Goal: Task Accomplishment & Management: Manage account settings

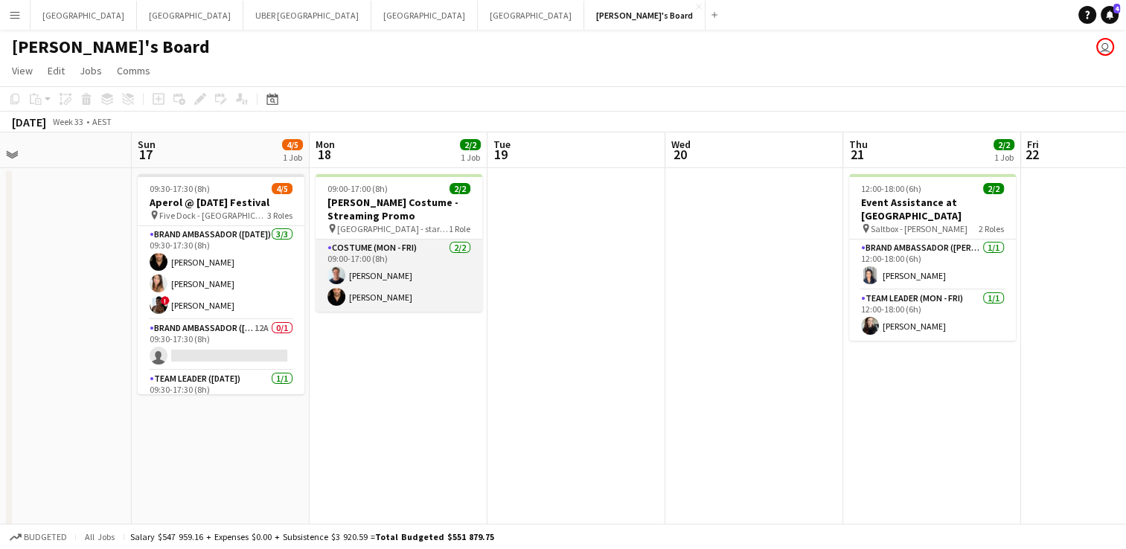
click at [413, 278] on app-card-role "Costume (Mon - Fri) [DATE] 09:00-17:00 (8h) [PERSON_NAME] Gianluca [PERSON_NAME]" at bounding box center [399, 276] width 167 height 72
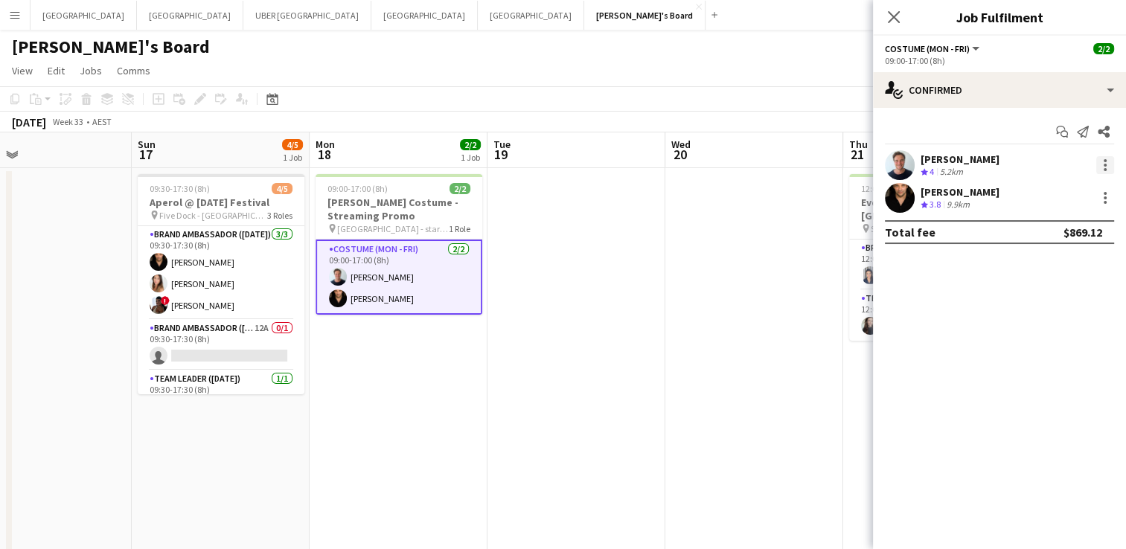
click at [1104, 164] on div at bounding box center [1105, 165] width 3 height 3
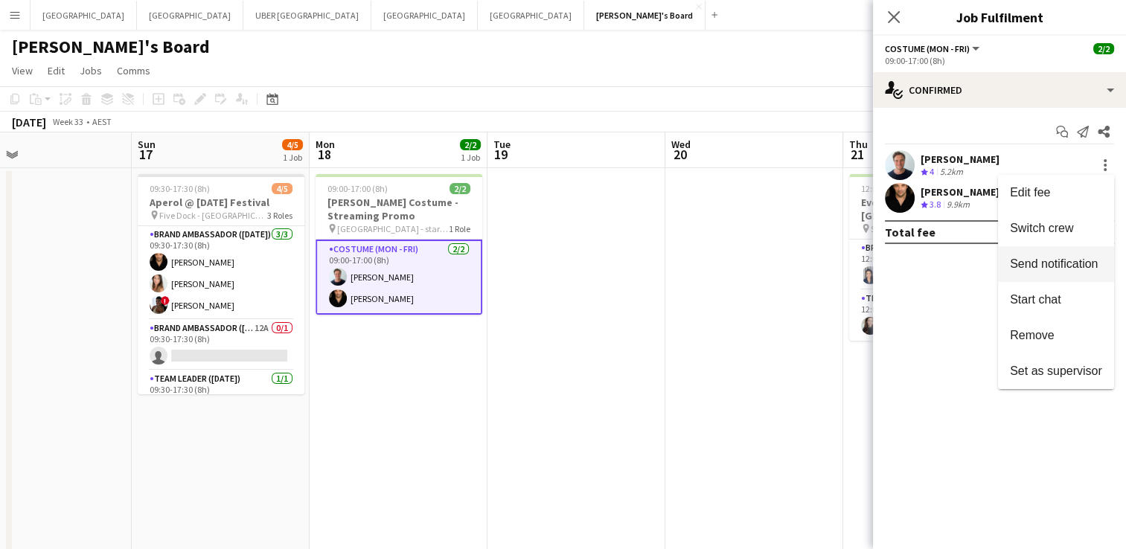
click at [1036, 269] on span "Send notification" at bounding box center [1054, 264] width 88 height 13
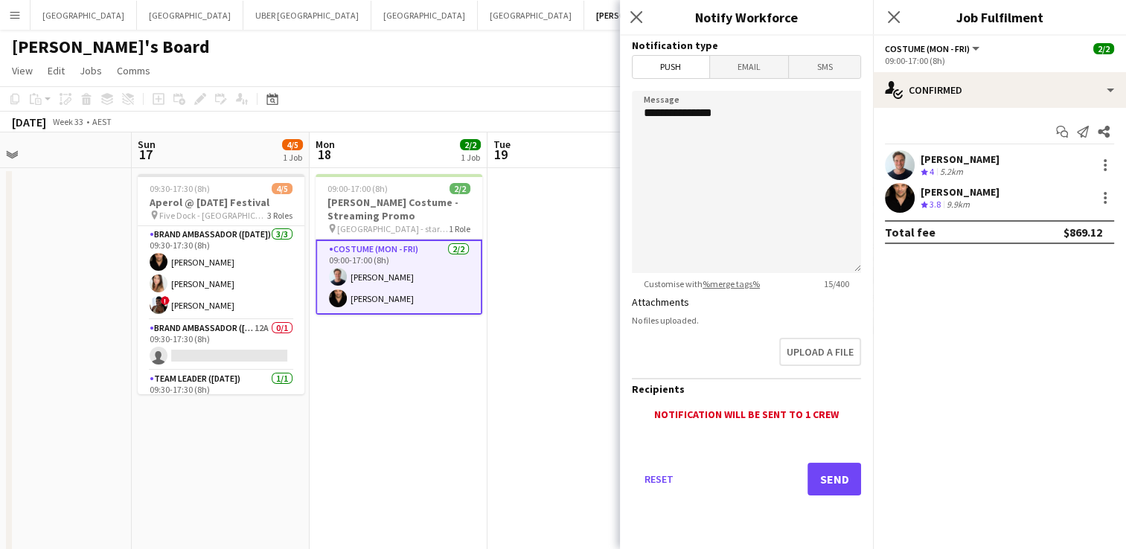
click at [747, 61] on span "Email" at bounding box center [749, 67] width 79 height 22
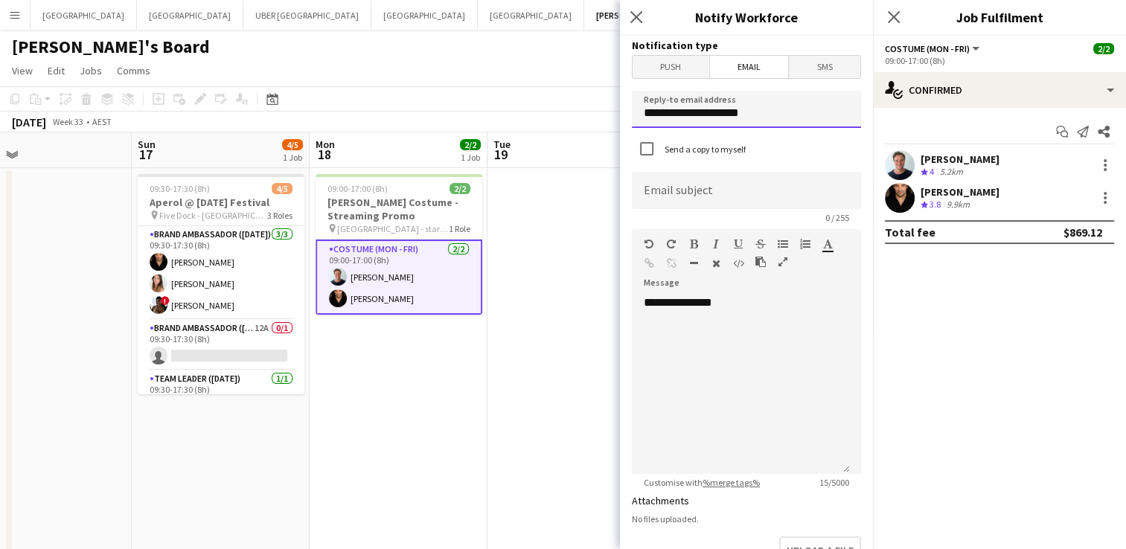
drag, startPoint x: 596, startPoint y: 101, endPoint x: 534, endPoint y: 94, distance: 62.2
click at [534, 94] on body "Menu Boards Boards Boards All jobs Status Workforce Workforce My Workforce Recr…" at bounding box center [563, 311] width 1126 height 622
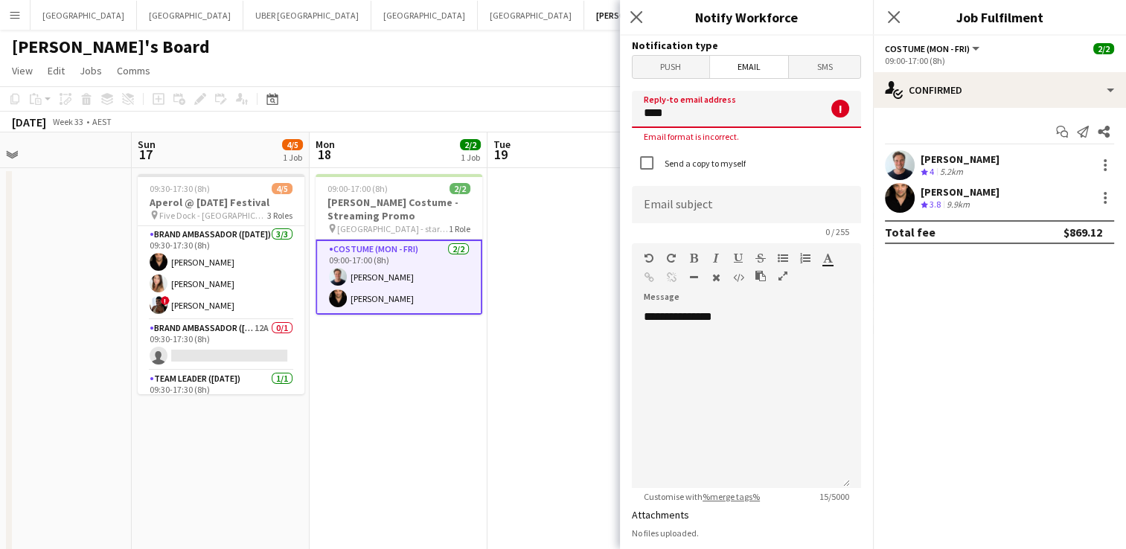
type input "**********"
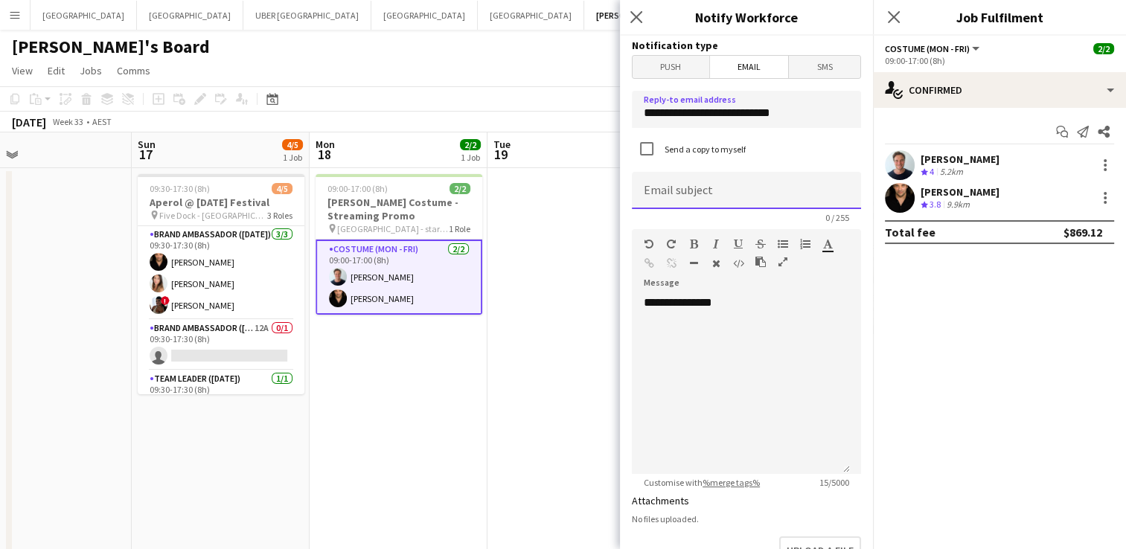
click at [688, 192] on input at bounding box center [746, 190] width 229 height 37
type input "**********"
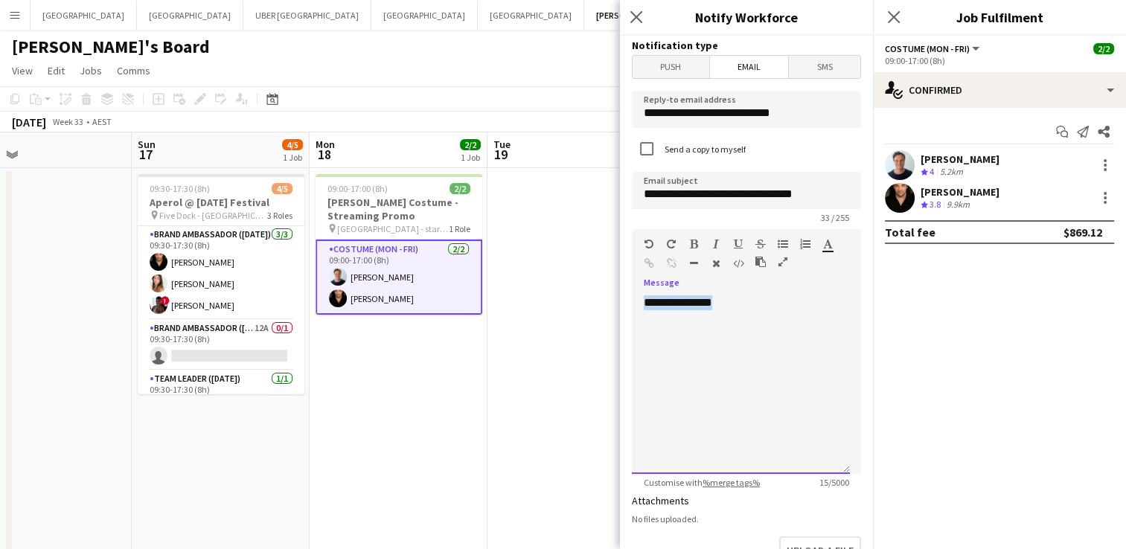
drag, startPoint x: 765, startPoint y: 298, endPoint x: 619, endPoint y: 304, distance: 145.3
click at [619, 304] on body "Menu Boards Boards Boards All jobs Status Workforce Workforce My Workforce Recr…" at bounding box center [563, 311] width 1126 height 622
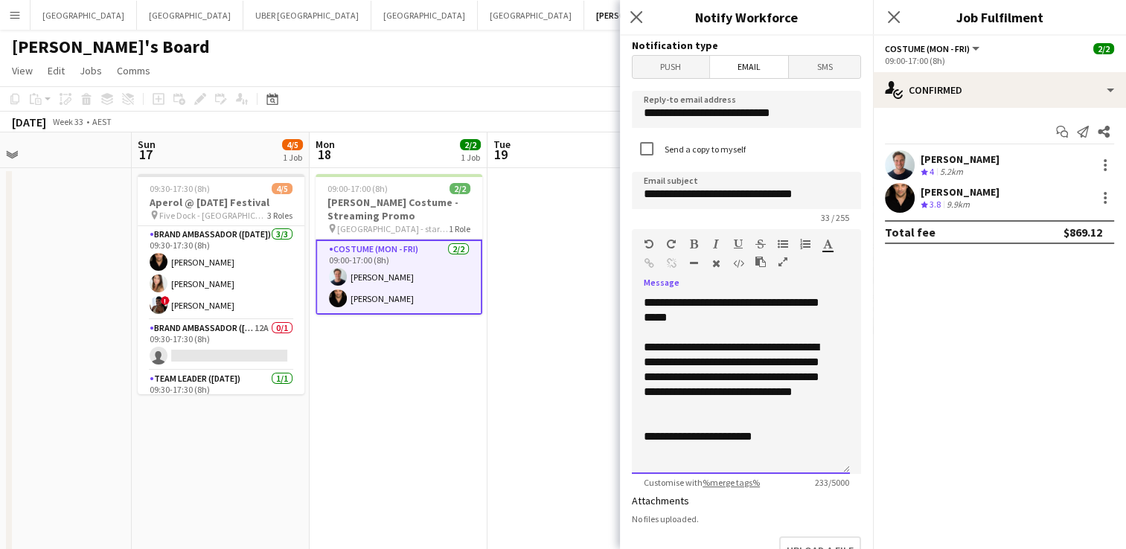
scroll to position [1, 0]
click at [651, 435] on div "**********" at bounding box center [735, 436] width 183 height 15
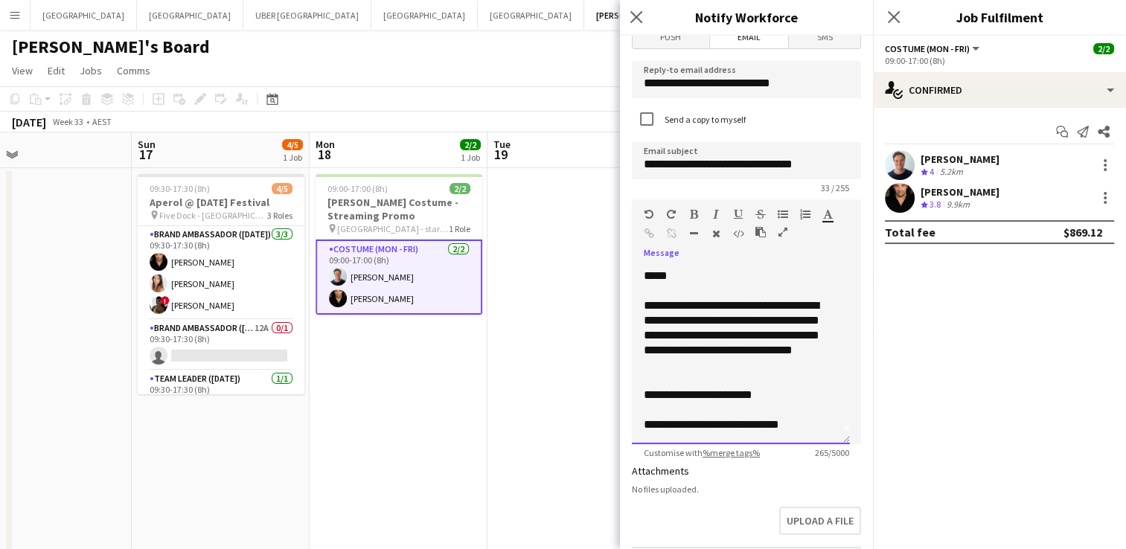
scroll to position [30, 0]
click at [750, 336] on div "**********" at bounding box center [735, 336] width 183 height 74
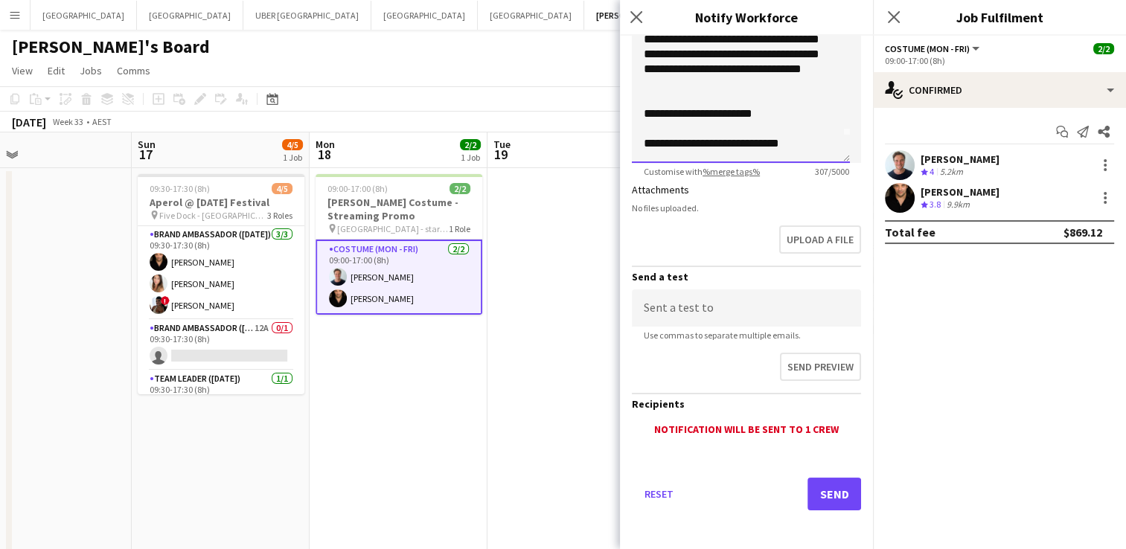
scroll to position [310, 0]
click at [808, 484] on button "Send" at bounding box center [835, 495] width 54 height 33
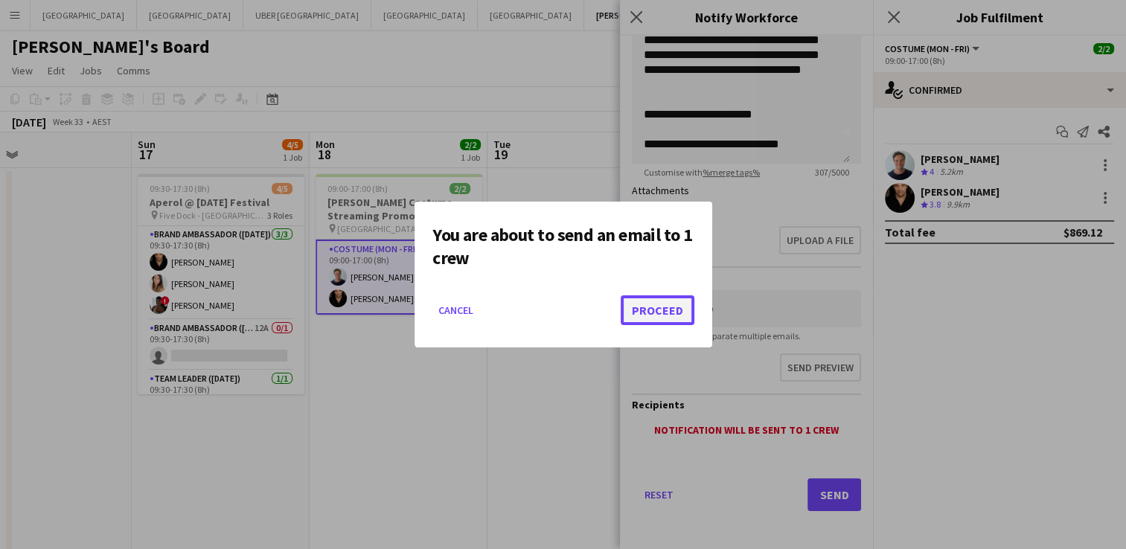
click at [649, 306] on button "Proceed" at bounding box center [658, 311] width 74 height 30
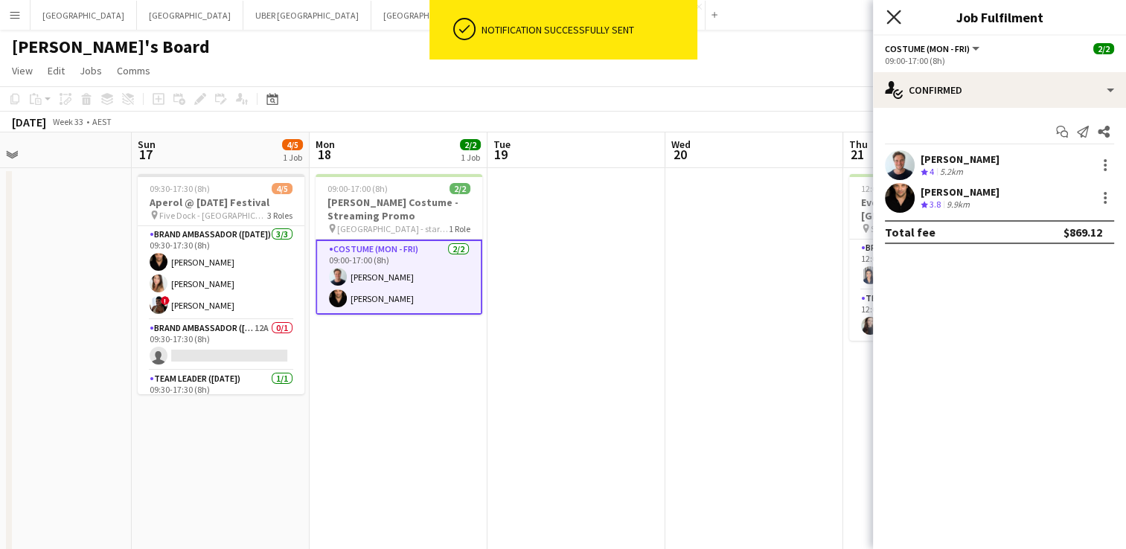
click at [893, 19] on icon "Close pop-in" at bounding box center [894, 17] width 14 height 14
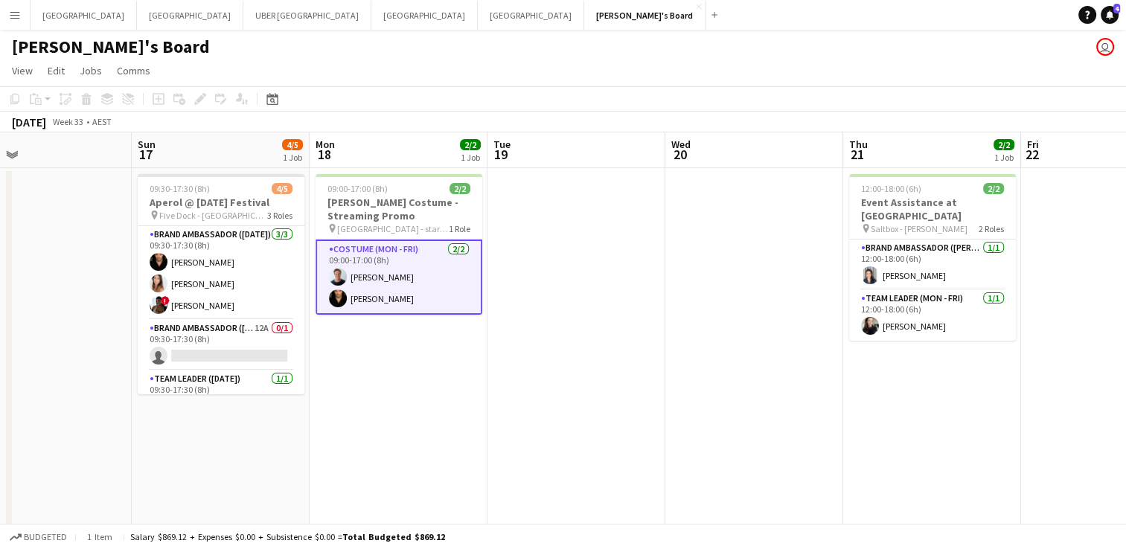
click at [386, 280] on app-card-role "Costume (Mon - Fri) [DATE] 09:00-17:00 (8h) [PERSON_NAME] Gianluca [PERSON_NAME]" at bounding box center [399, 277] width 167 height 75
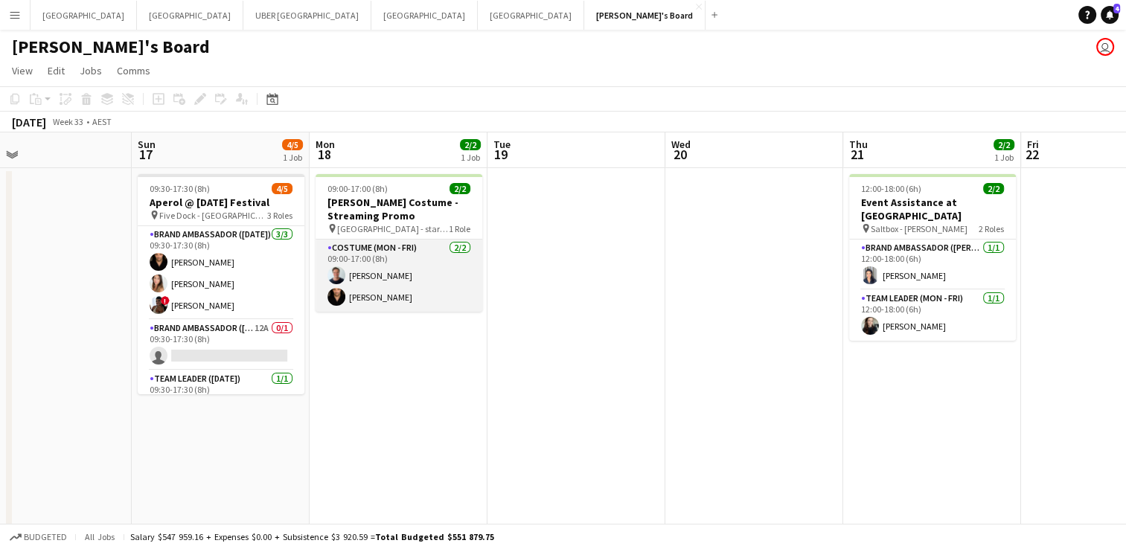
click at [348, 275] on app-card-role "Costume (Mon - Fri) [DATE] 09:00-17:00 (8h) [PERSON_NAME] Gianluca [PERSON_NAME]" at bounding box center [399, 276] width 167 height 72
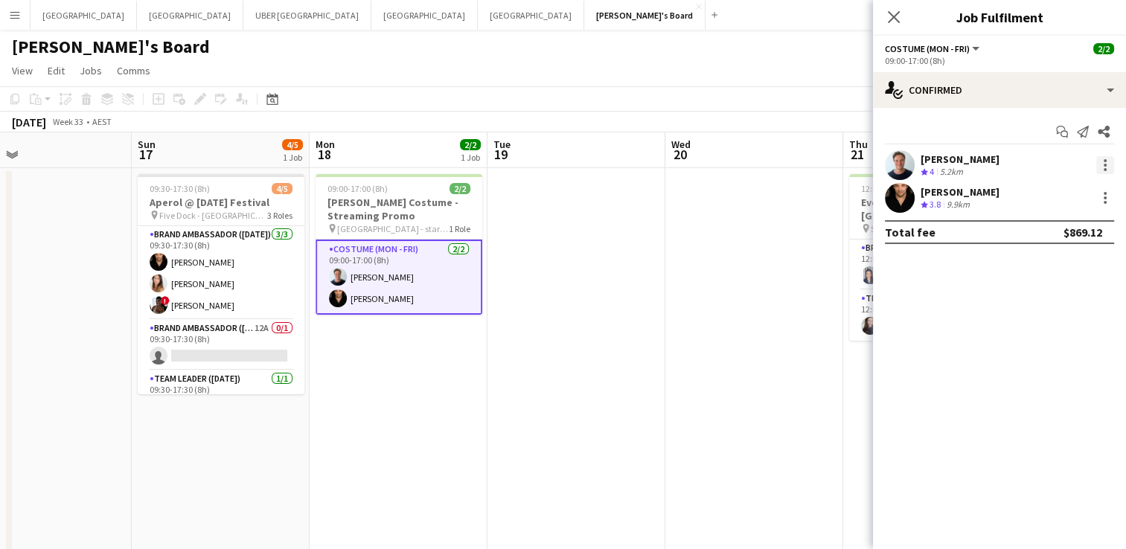
click at [1108, 167] on div at bounding box center [1106, 165] width 18 height 18
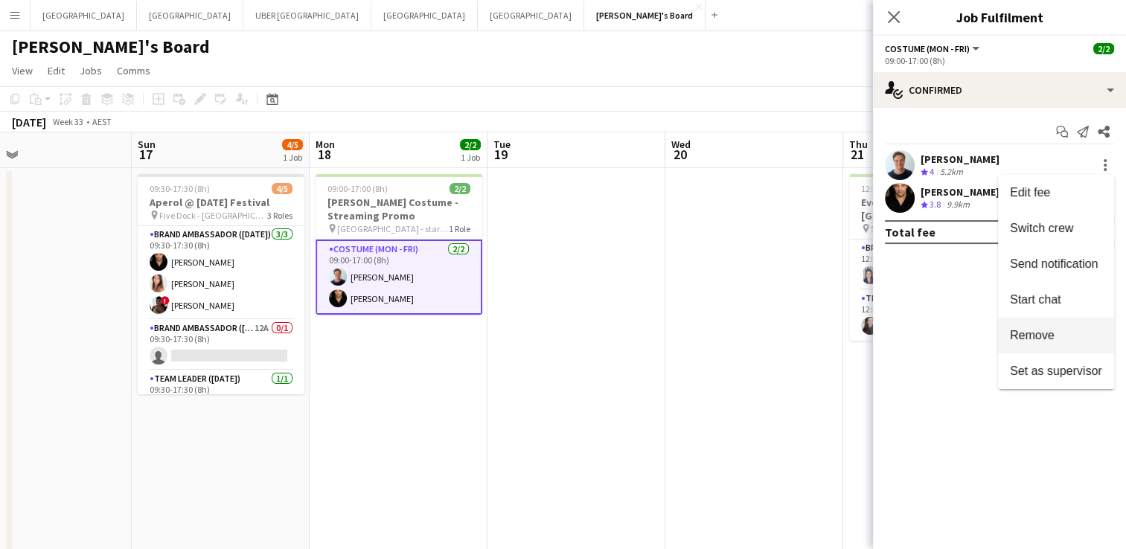
click at [1035, 336] on span "Remove" at bounding box center [1032, 335] width 45 height 13
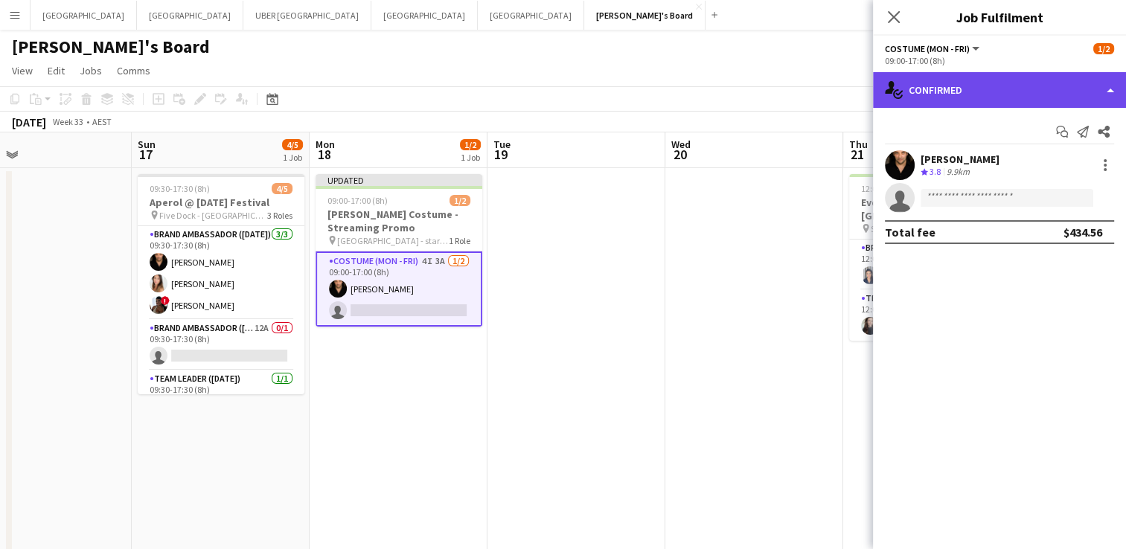
click at [975, 87] on div "single-neutral-actions-check-2 Confirmed" at bounding box center [999, 90] width 253 height 36
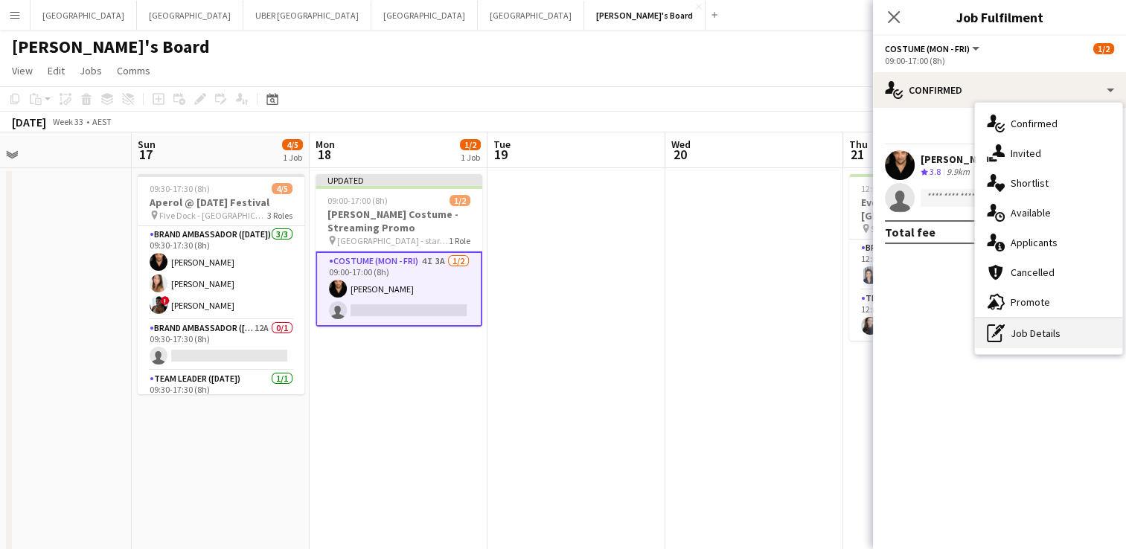
click at [1049, 338] on div "pen-write Job Details" at bounding box center [1048, 334] width 147 height 30
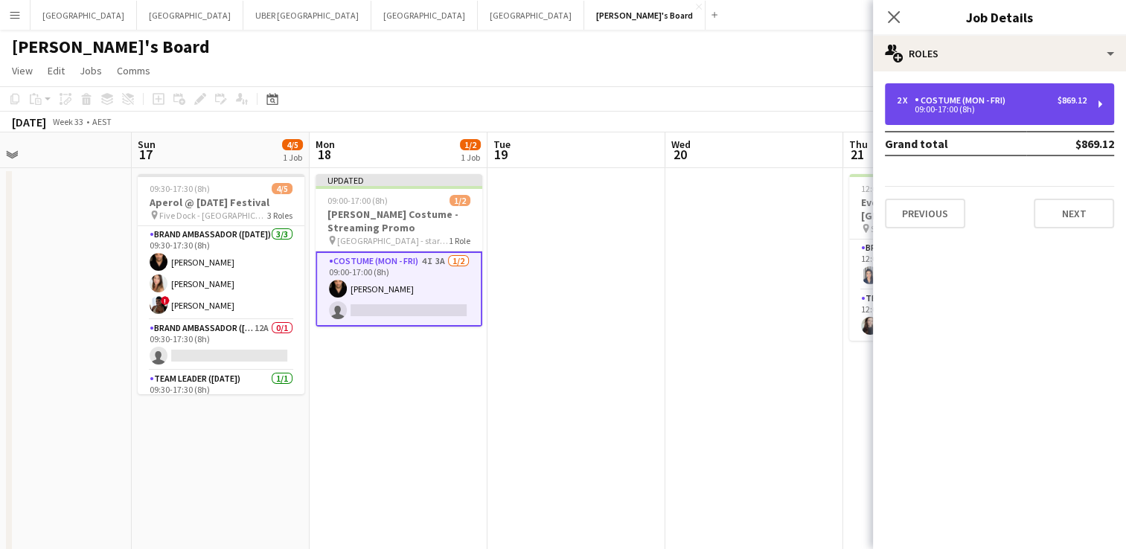
click at [950, 112] on div "09:00-17:00 (8h)" at bounding box center [992, 109] width 190 height 7
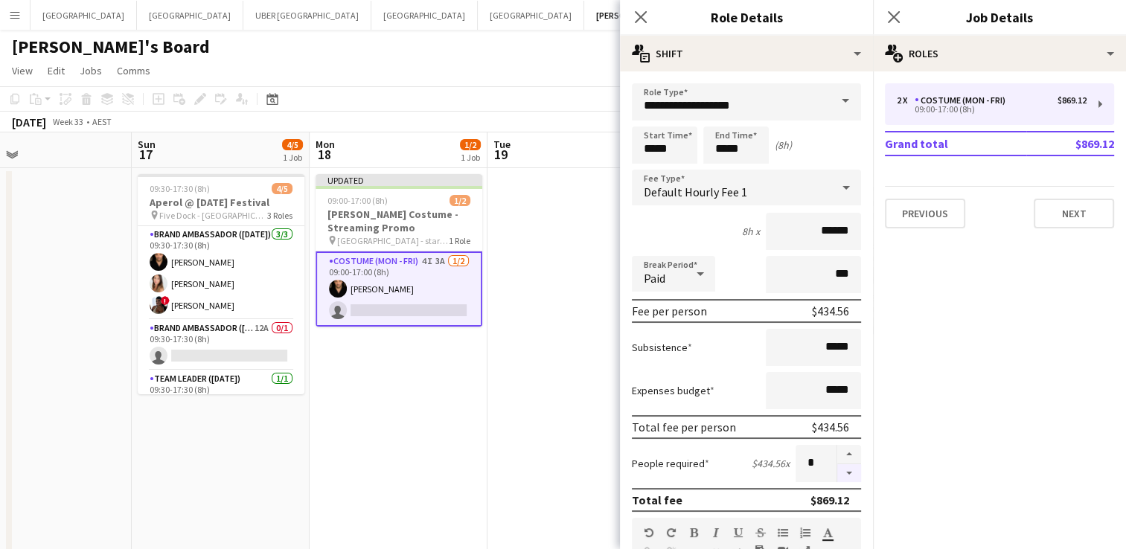
click at [838, 475] on button "button" at bounding box center [849, 474] width 24 height 19
type input "*"
click at [889, 10] on icon "Close pop-in" at bounding box center [894, 17] width 14 height 14
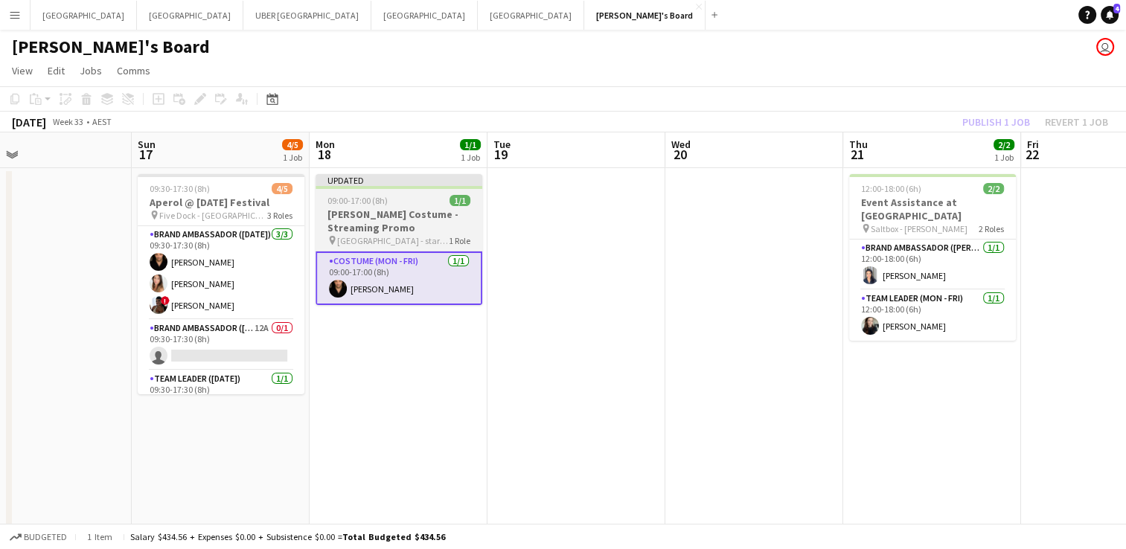
click at [339, 202] on span "09:00-17:00 (8h)" at bounding box center [358, 200] width 60 height 11
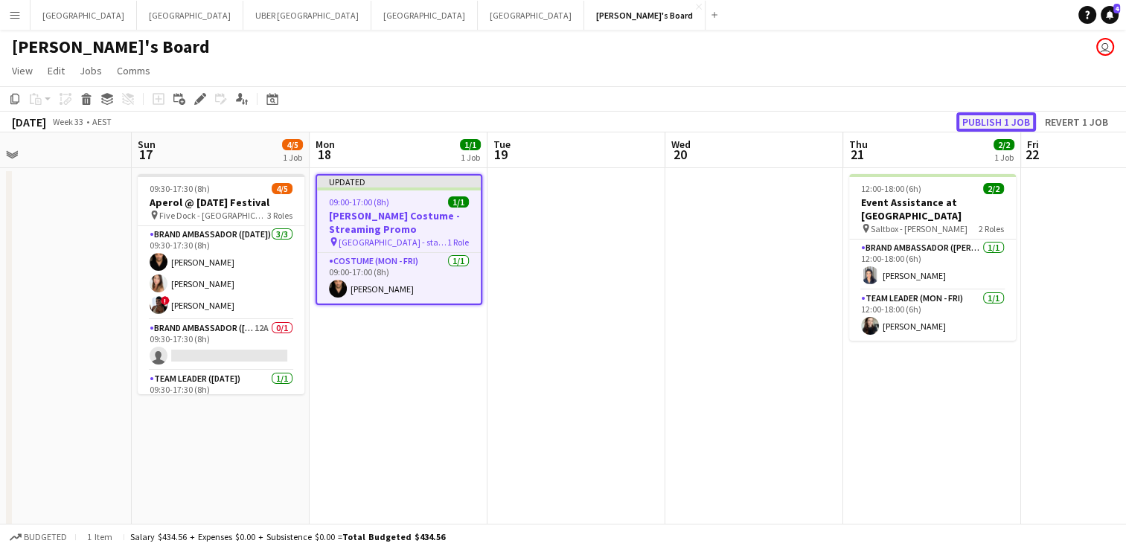
click at [989, 127] on button "Publish 1 job" at bounding box center [997, 121] width 80 height 19
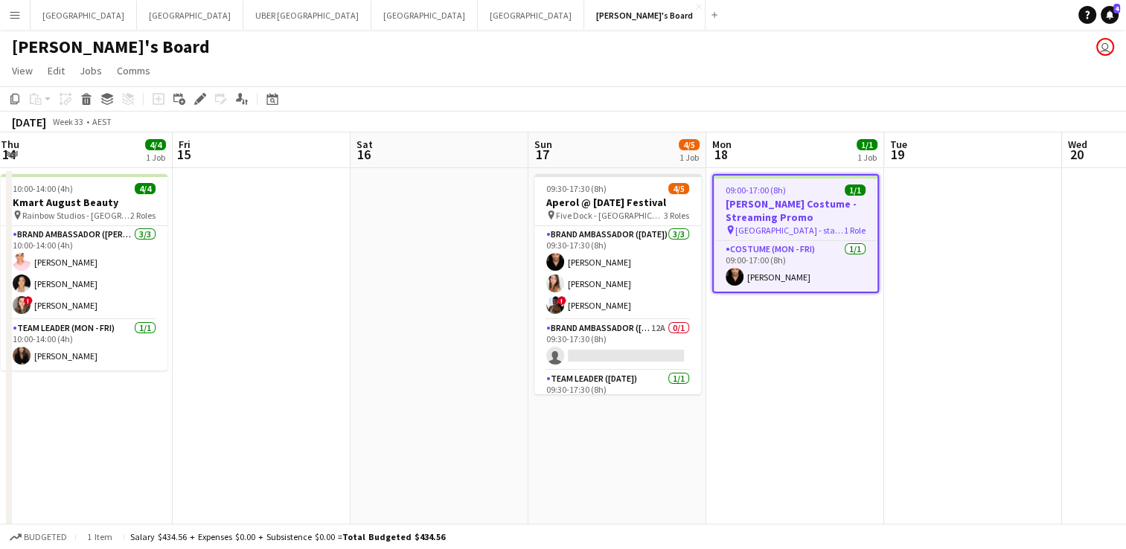
scroll to position [0, 379]
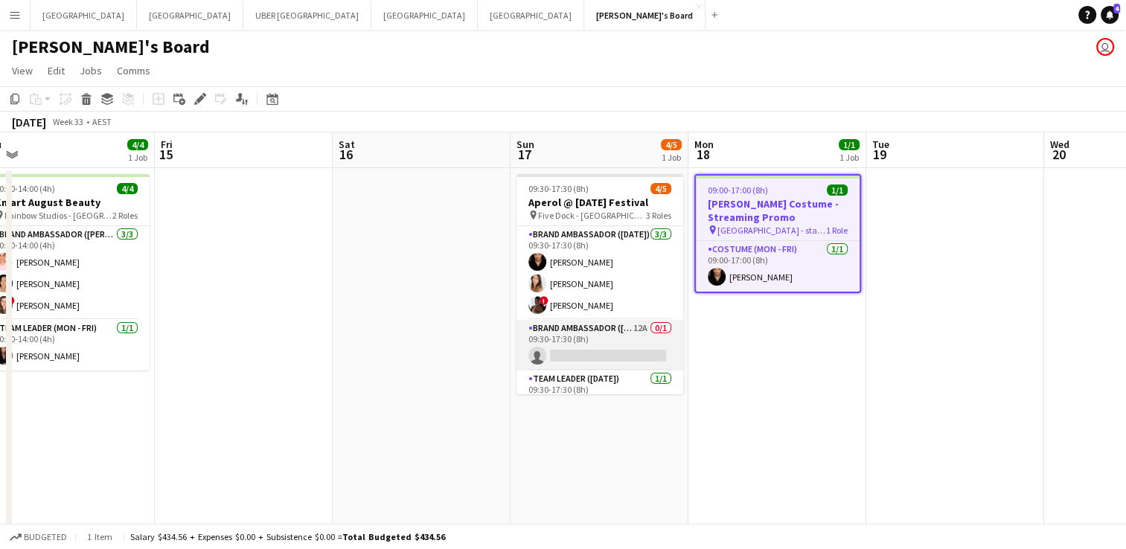
click at [569, 353] on app-card-role "Brand Ambassador ([DATE]) 12A 0/1 09:30-17:30 (8h) single-neutral-actions" at bounding box center [600, 345] width 167 height 51
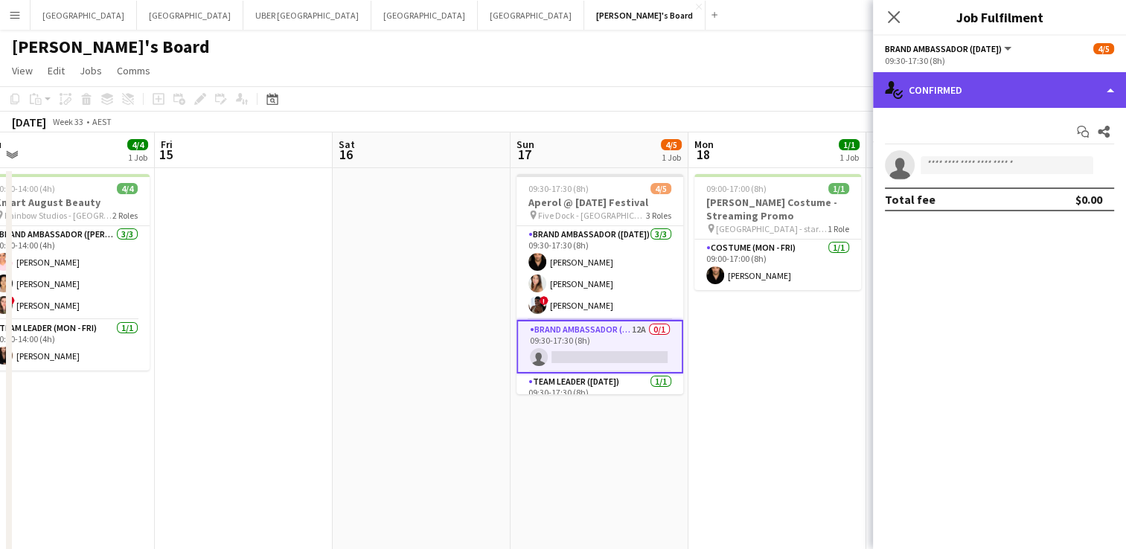
click at [968, 91] on div "single-neutral-actions-check-2 Confirmed" at bounding box center [999, 90] width 253 height 36
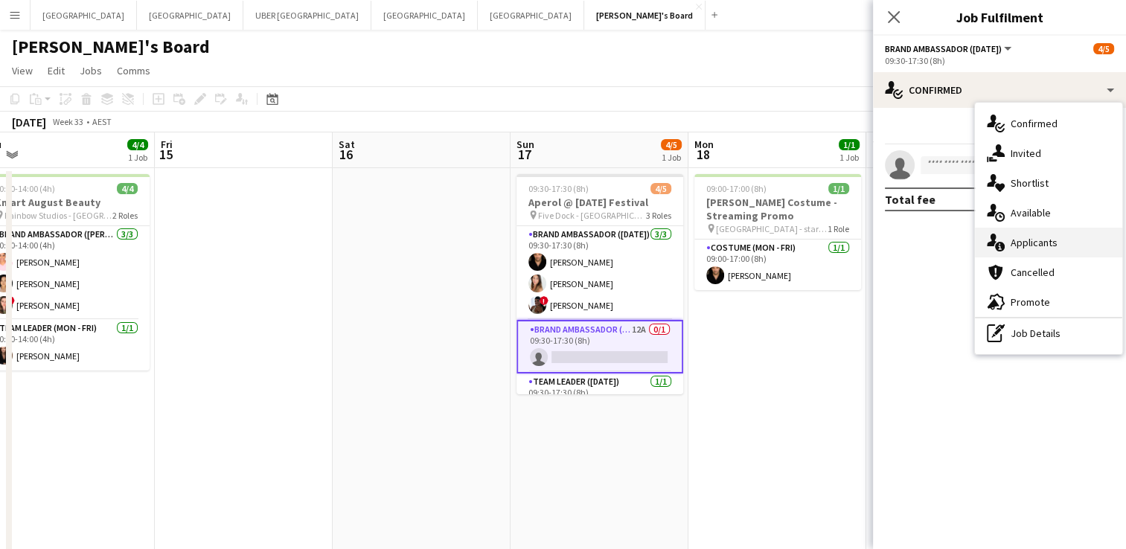
click at [1039, 242] on div "single-neutral-actions-information Applicants" at bounding box center [1048, 243] width 147 height 30
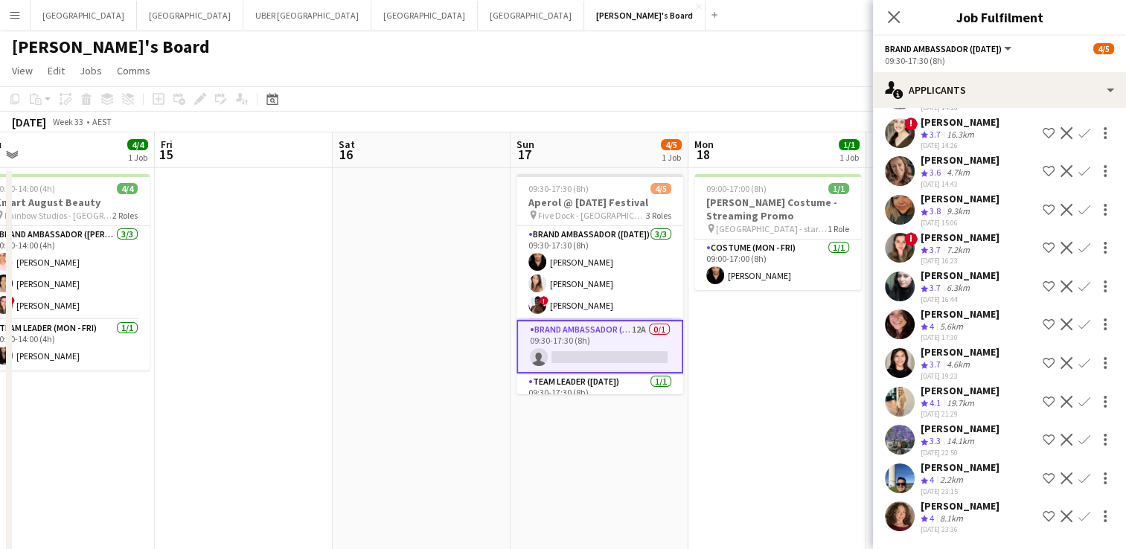
scroll to position [103, 0]
click at [894, 12] on icon "Close pop-in" at bounding box center [894, 17] width 14 height 14
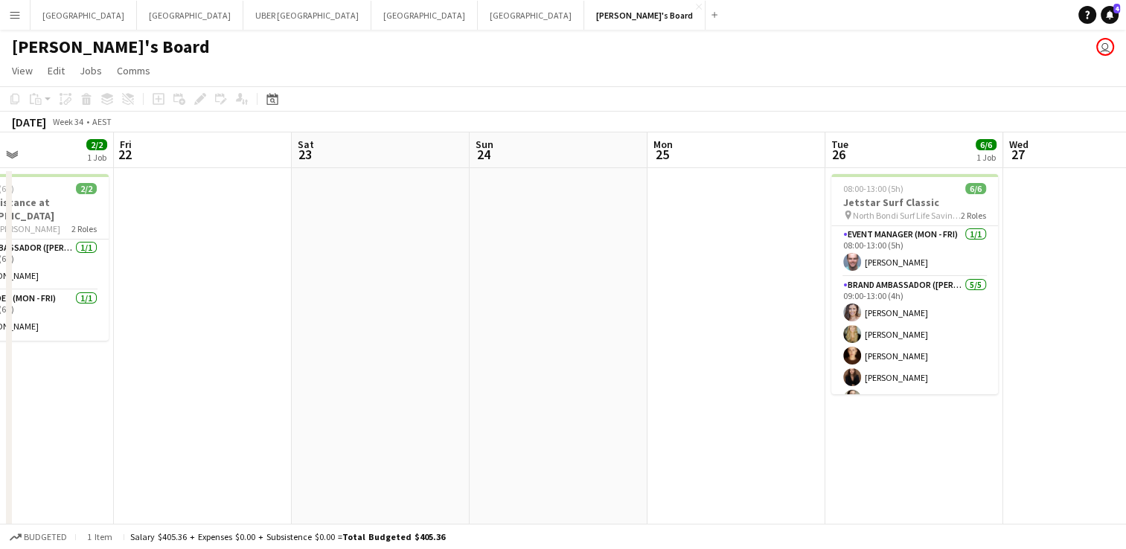
scroll to position [0, 485]
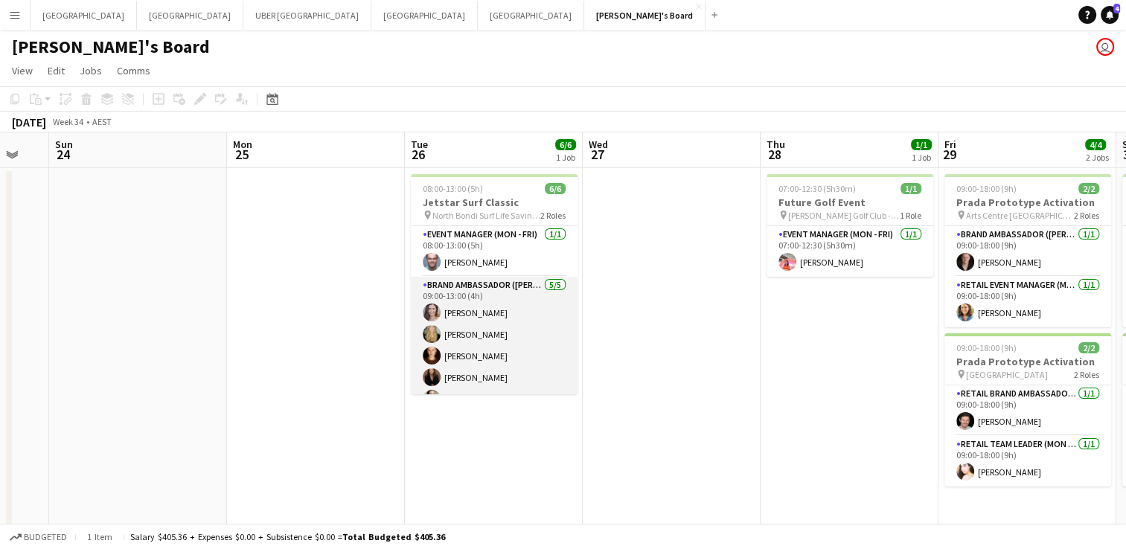
click at [473, 351] on app-card-role "Brand Ambassador (Mon - Fri) [DATE] 09:00-13:00 (4h) [PERSON_NAME] [PERSON_NAME…" at bounding box center [494, 345] width 167 height 137
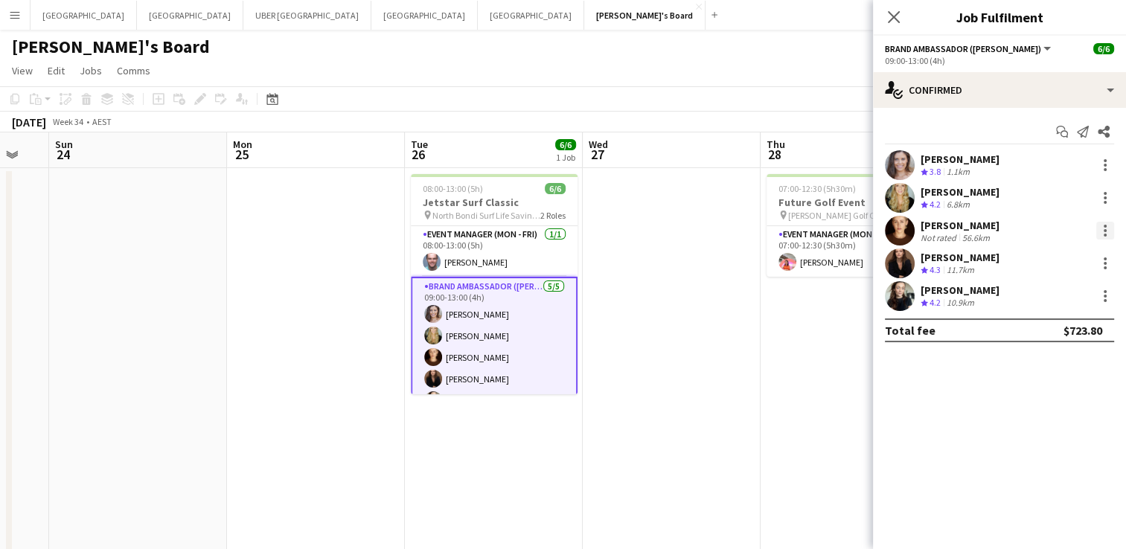
click at [1103, 231] on div at bounding box center [1106, 231] width 18 height 18
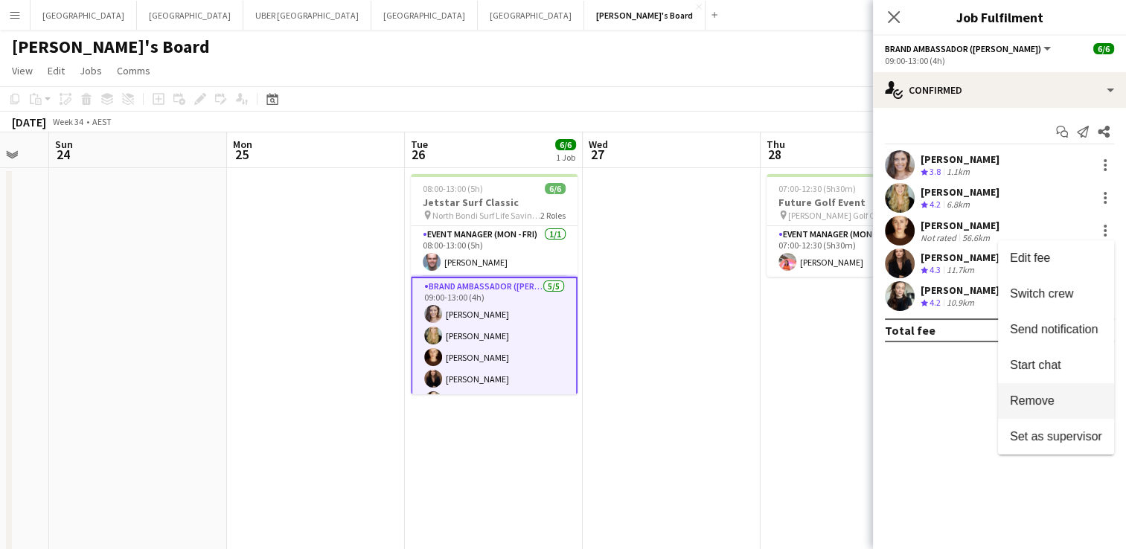
click at [1031, 393] on button "Remove" at bounding box center [1056, 401] width 116 height 36
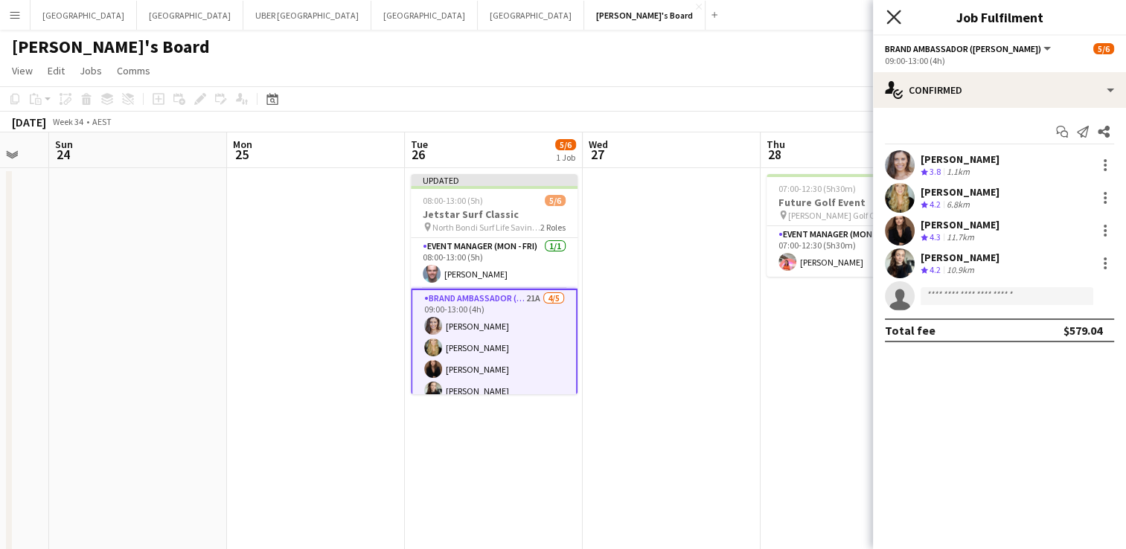
click at [893, 16] on icon at bounding box center [894, 17] width 14 height 14
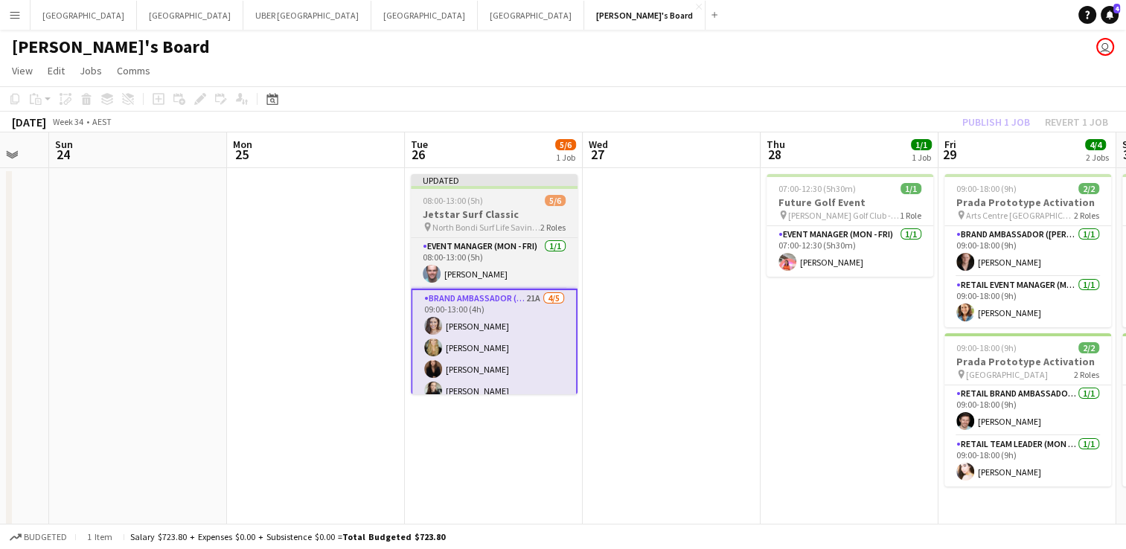
click at [424, 195] on span "08:00-13:00 (5h)" at bounding box center [453, 200] width 60 height 11
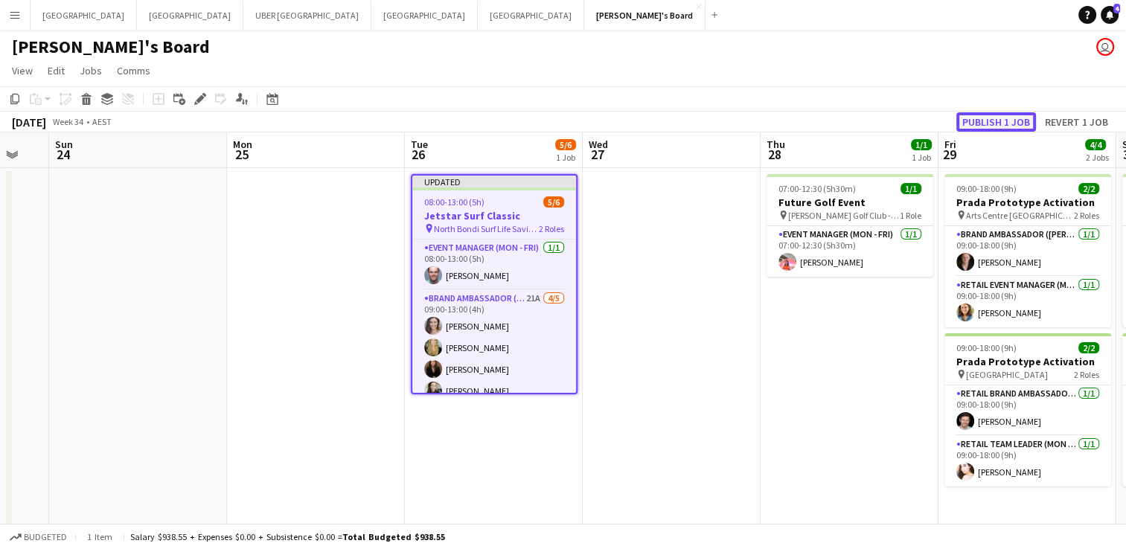
click at [1001, 121] on button "Publish 1 job" at bounding box center [997, 121] width 80 height 19
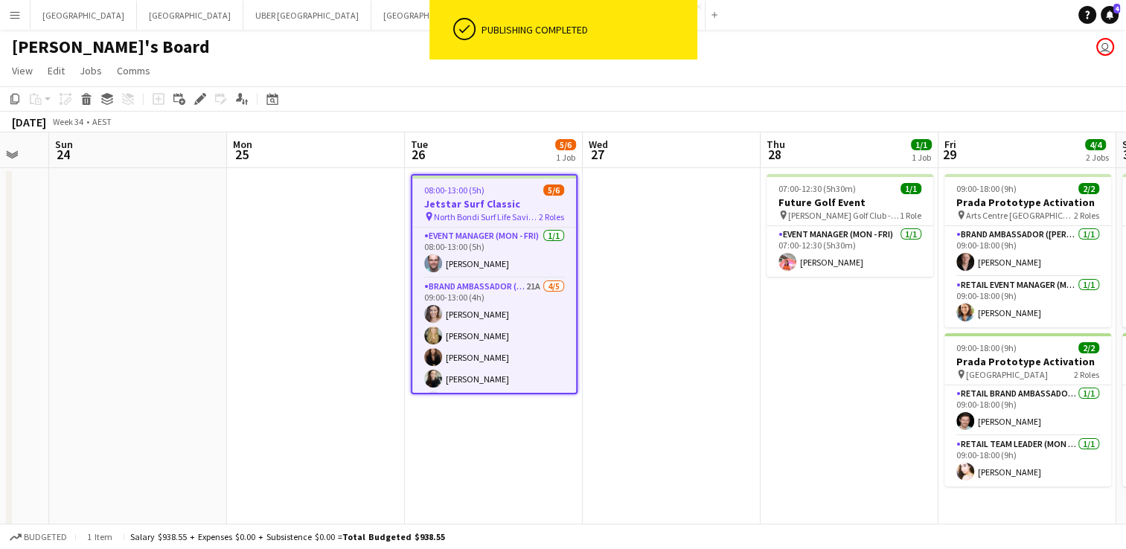
scroll to position [21, 0]
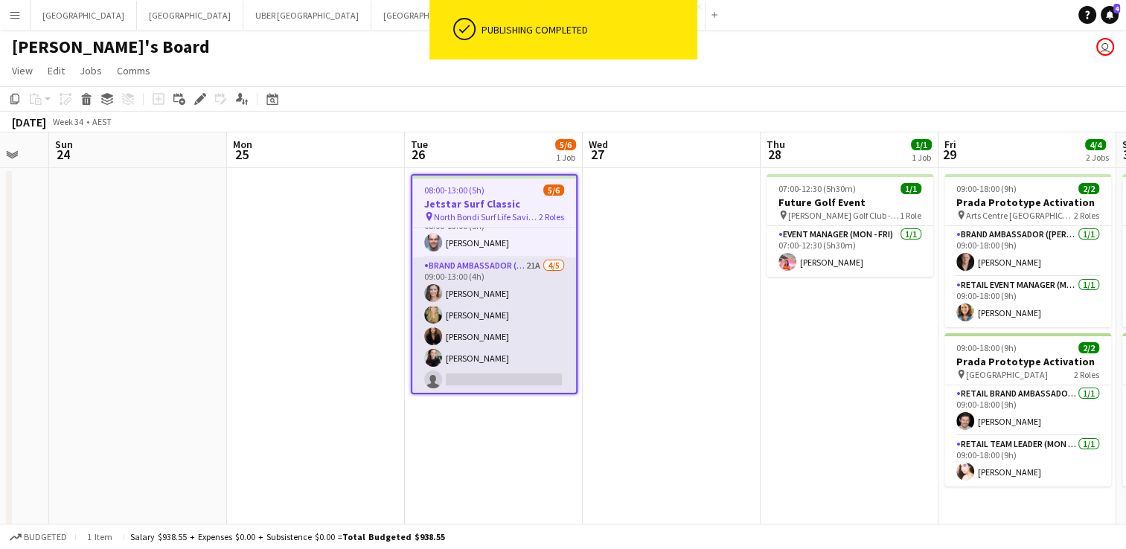
click at [465, 380] on app-card-role "Brand Ambassador (Mon - Fri) 21A [DATE] 09:00-13:00 (4h) [PERSON_NAME] [PERSON_…" at bounding box center [494, 326] width 164 height 137
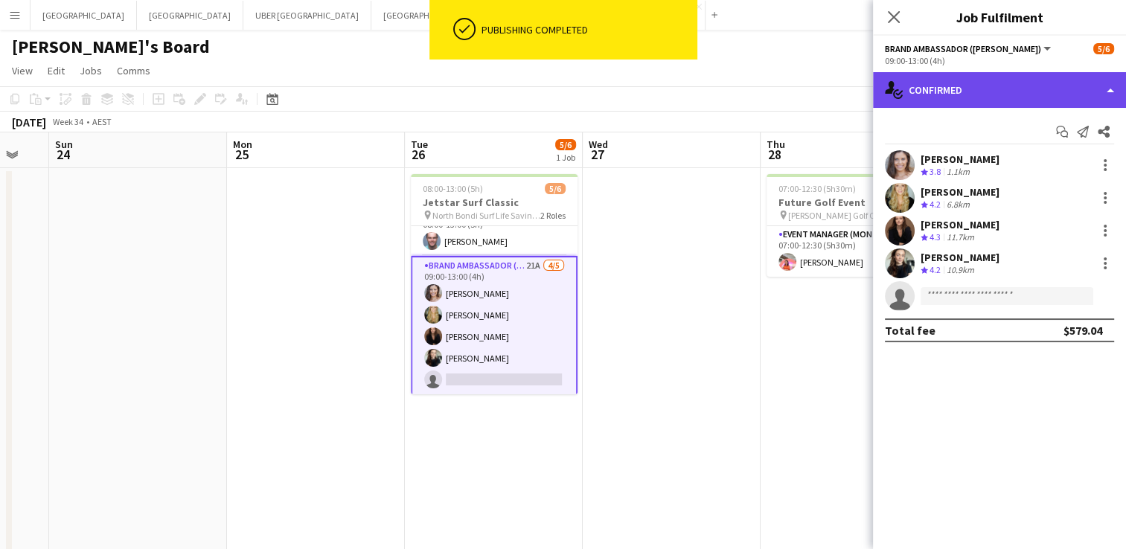
click at [965, 87] on div "single-neutral-actions-check-2 Confirmed" at bounding box center [999, 90] width 253 height 36
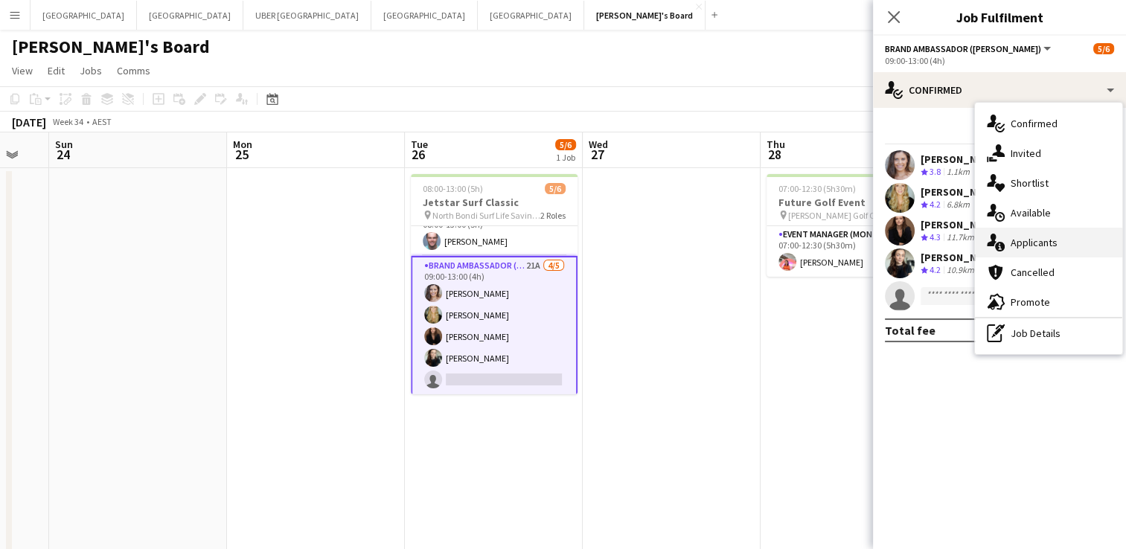
click at [1022, 234] on div "single-neutral-actions-information Applicants" at bounding box center [1048, 243] width 147 height 30
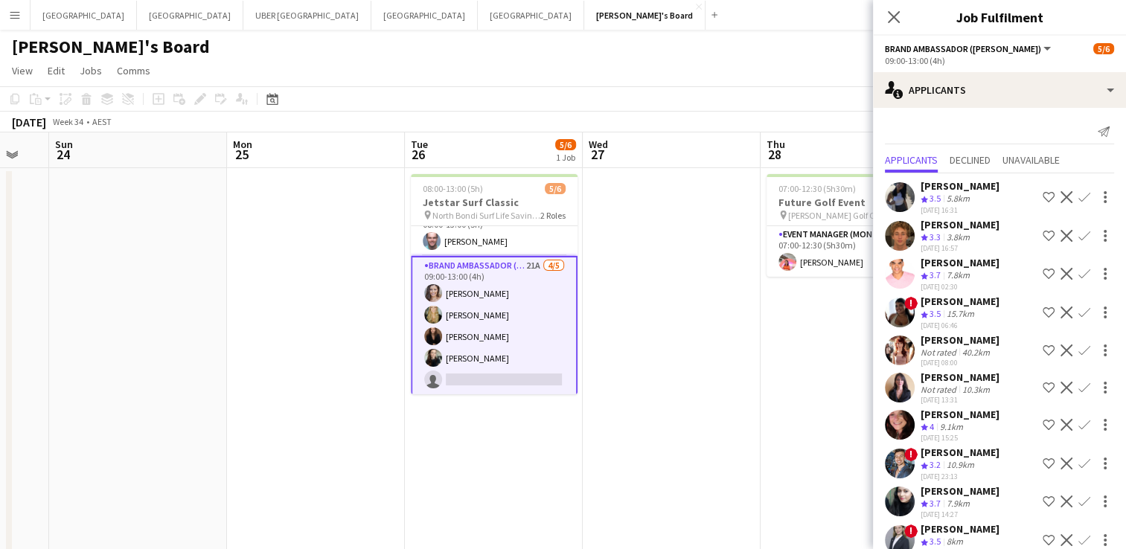
scroll to position [359, 0]
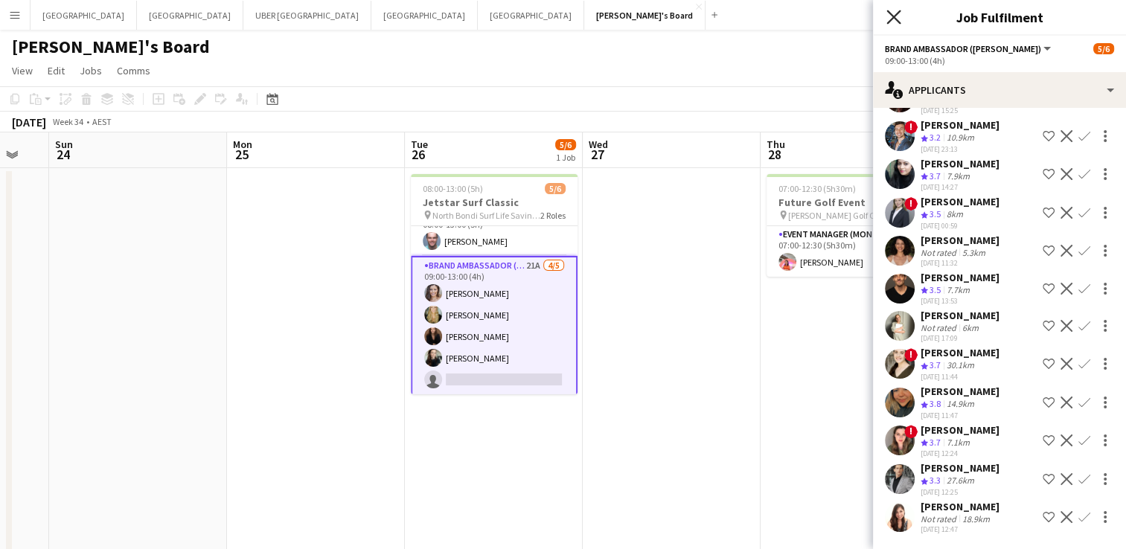
click at [896, 16] on icon "Close pop-in" at bounding box center [894, 17] width 14 height 14
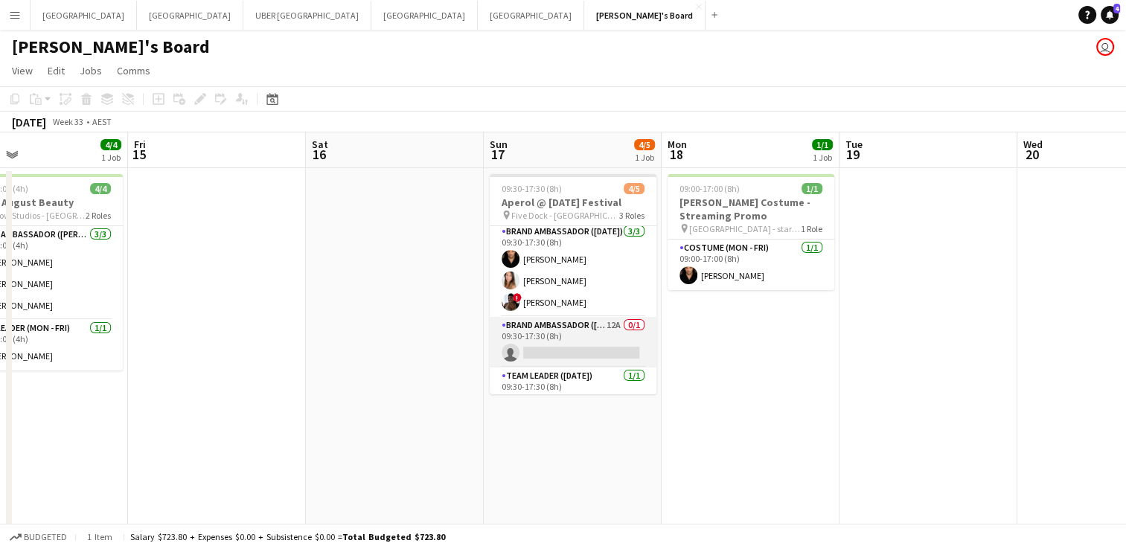
scroll to position [27, 0]
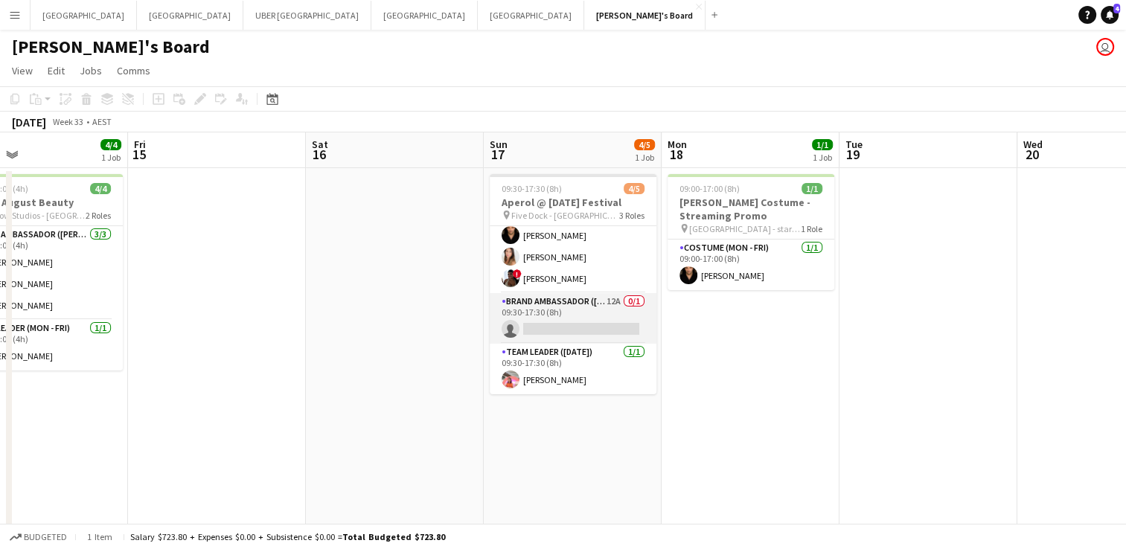
click at [536, 326] on app-card-role "Brand Ambassador ([DATE]) 12A 0/1 09:30-17:30 (8h) single-neutral-actions" at bounding box center [573, 318] width 167 height 51
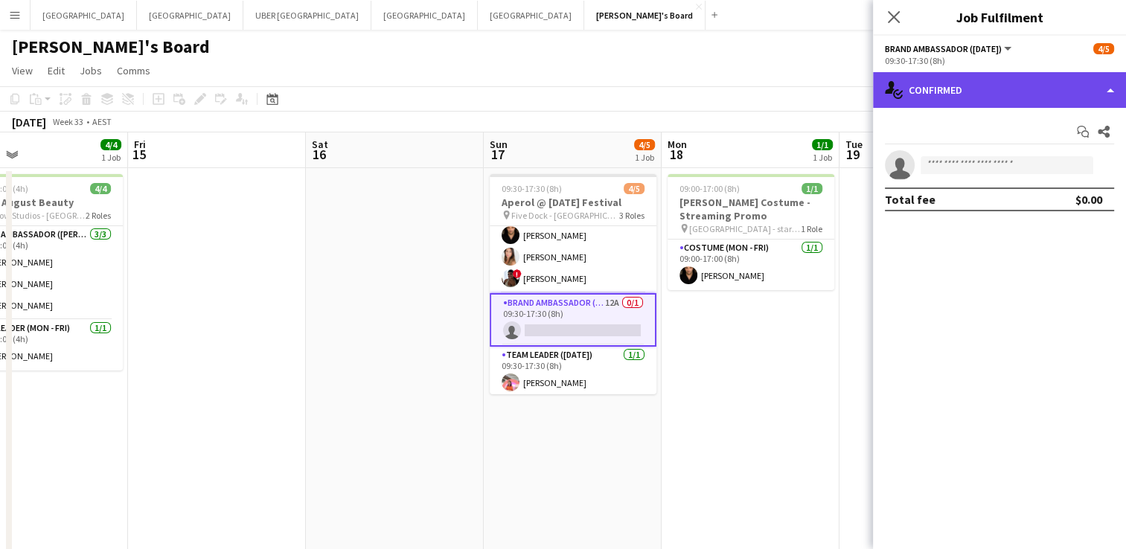
click at [1042, 93] on div "single-neutral-actions-check-2 Confirmed" at bounding box center [999, 90] width 253 height 36
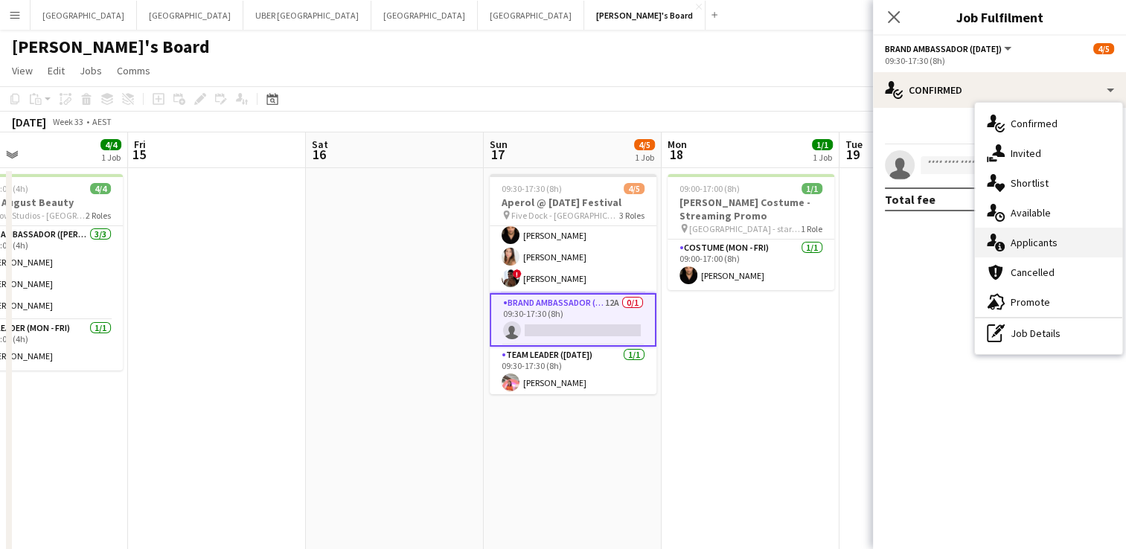
click at [1021, 242] on div "single-neutral-actions-information Applicants" at bounding box center [1048, 243] width 147 height 30
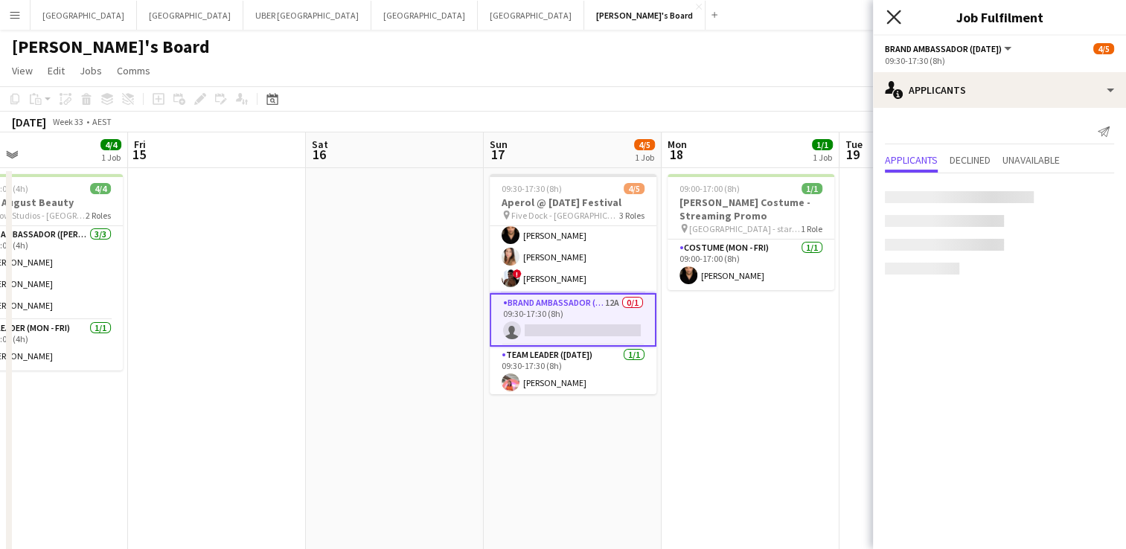
click at [893, 13] on icon "Close pop-in" at bounding box center [894, 17] width 14 height 14
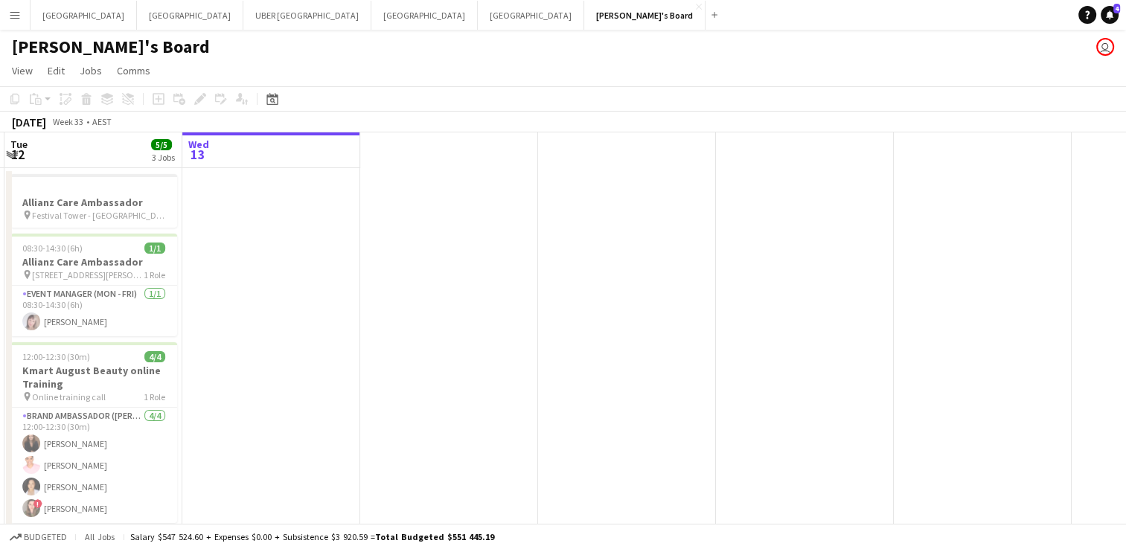
scroll to position [0, 529]
